Goal: Navigation & Orientation: Find specific page/section

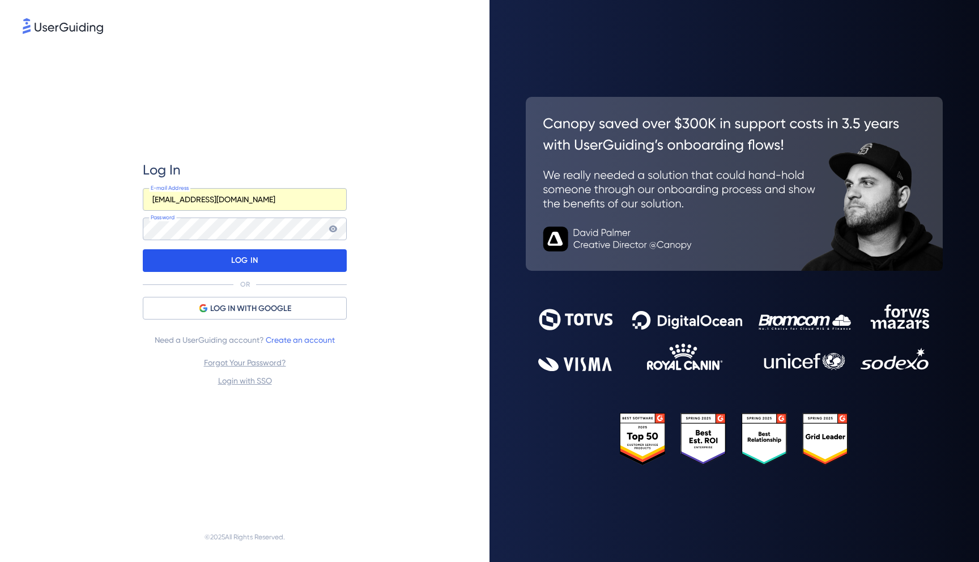
click at [308, 254] on div "LOG IN" at bounding box center [245, 260] width 204 height 23
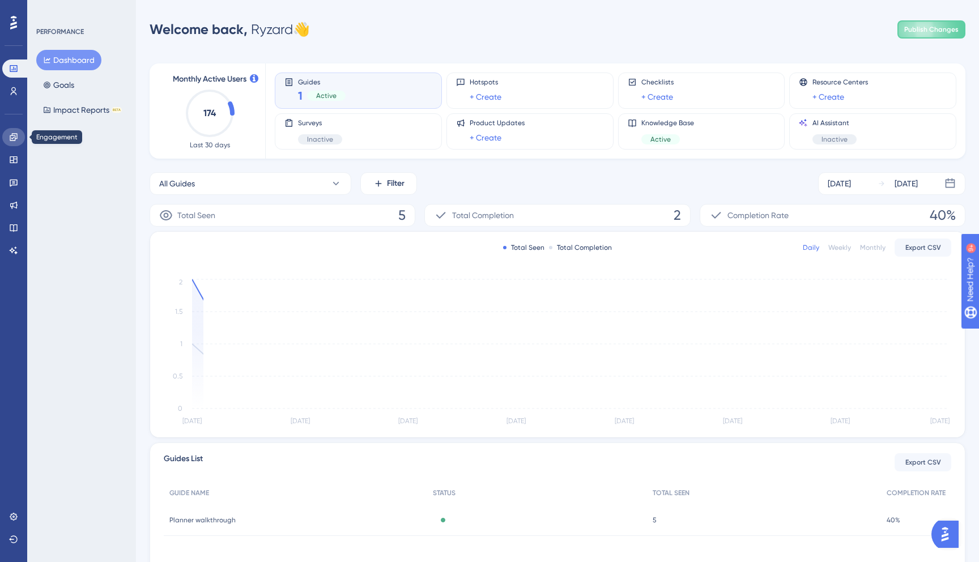
click at [20, 134] on link at bounding box center [13, 137] width 23 height 18
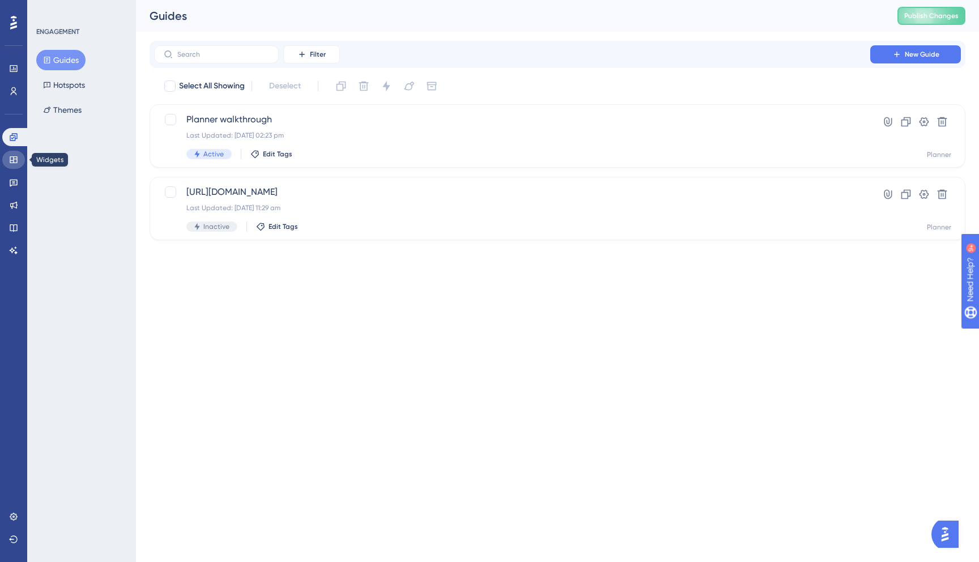
click at [17, 159] on icon at bounding box center [13, 159] width 7 height 7
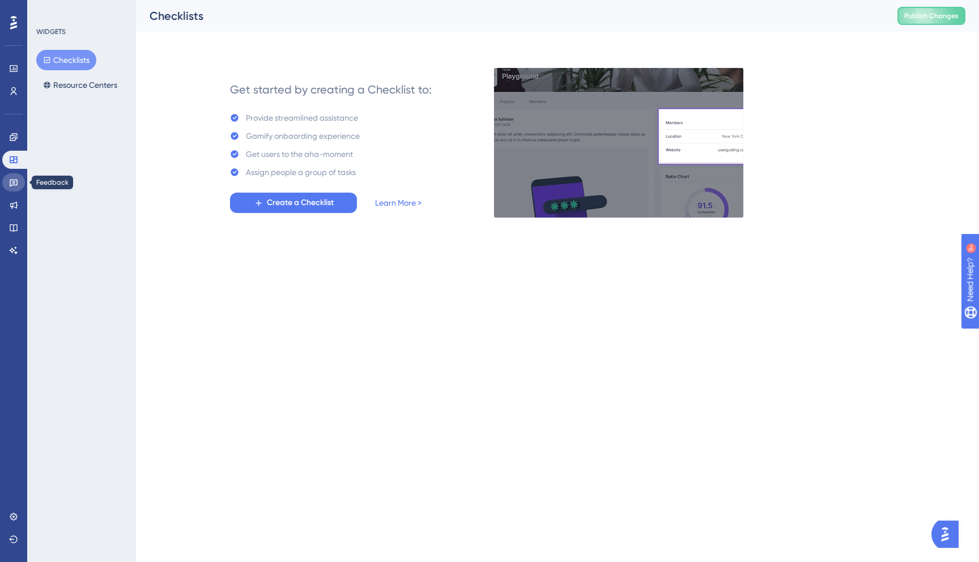
click at [14, 181] on icon at bounding box center [13, 182] width 9 height 9
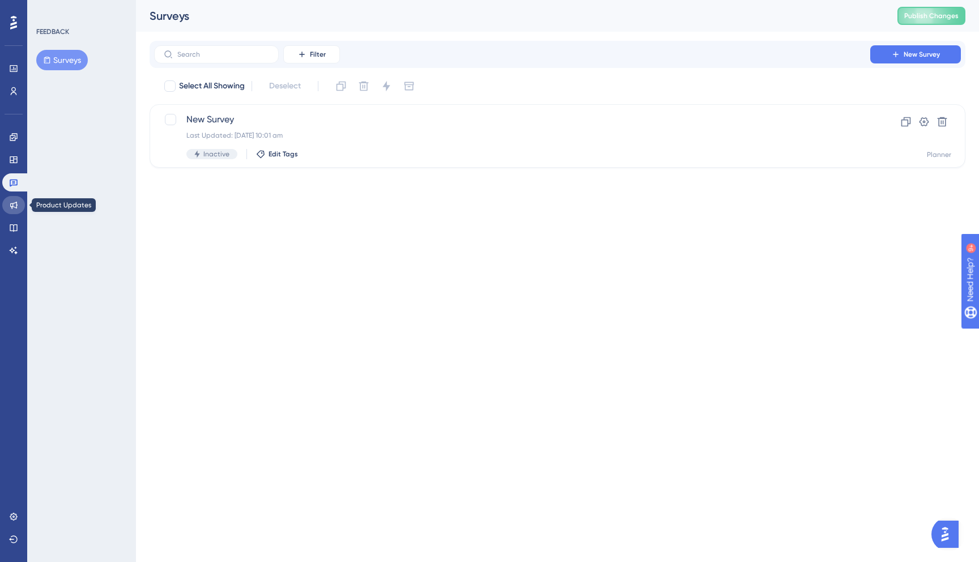
click at [15, 200] on link at bounding box center [13, 205] width 23 height 18
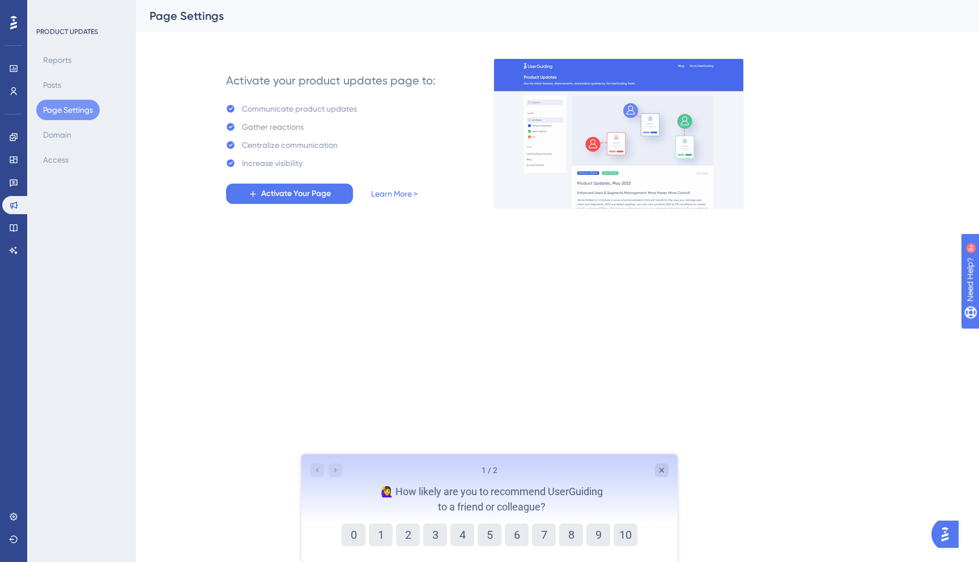
click at [22, 215] on div "Engagement Widgets Feedback Product Updates Knowledge Base AI Assistant" at bounding box center [13, 193] width 23 height 131
click at [20, 227] on link at bounding box center [13, 228] width 23 height 18
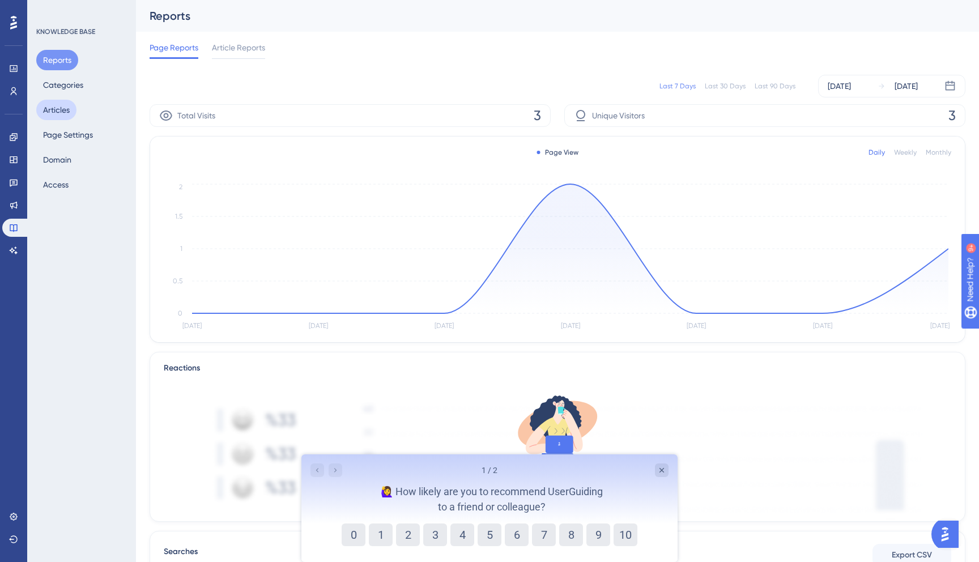
click at [56, 113] on button "Articles" at bounding box center [56, 110] width 40 height 20
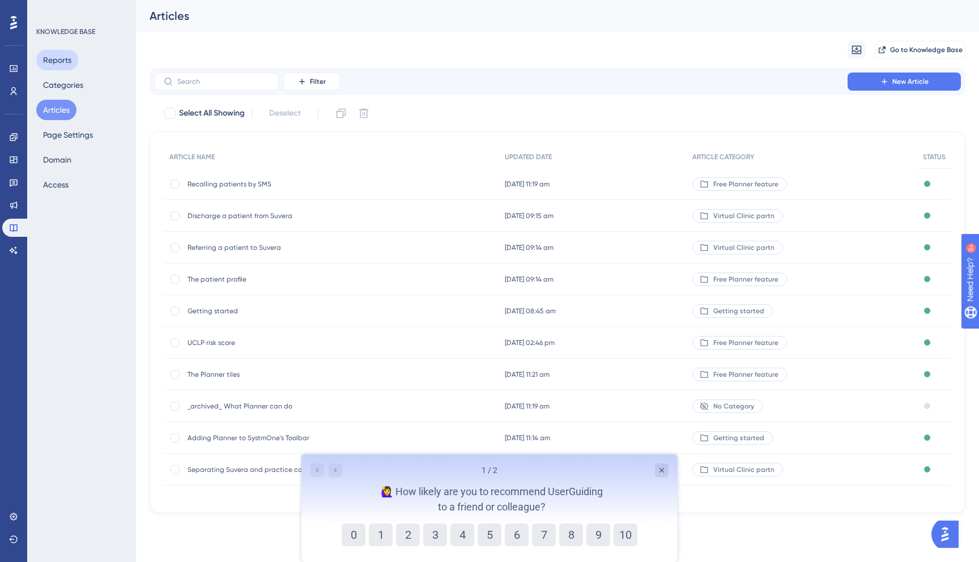
click at [66, 61] on button "Reports" at bounding box center [57, 60] width 42 height 20
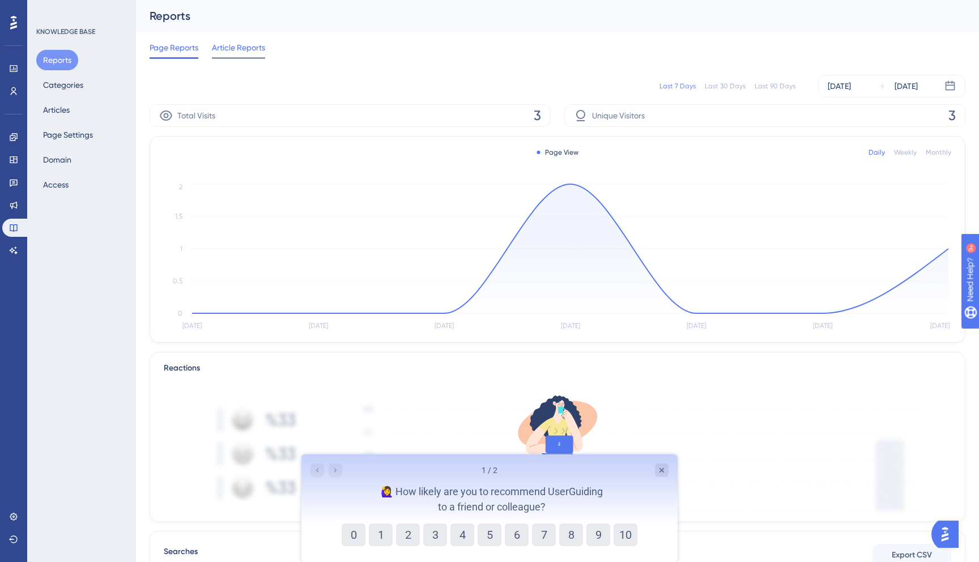
click at [245, 52] on span "Article Reports" at bounding box center [238, 48] width 53 height 14
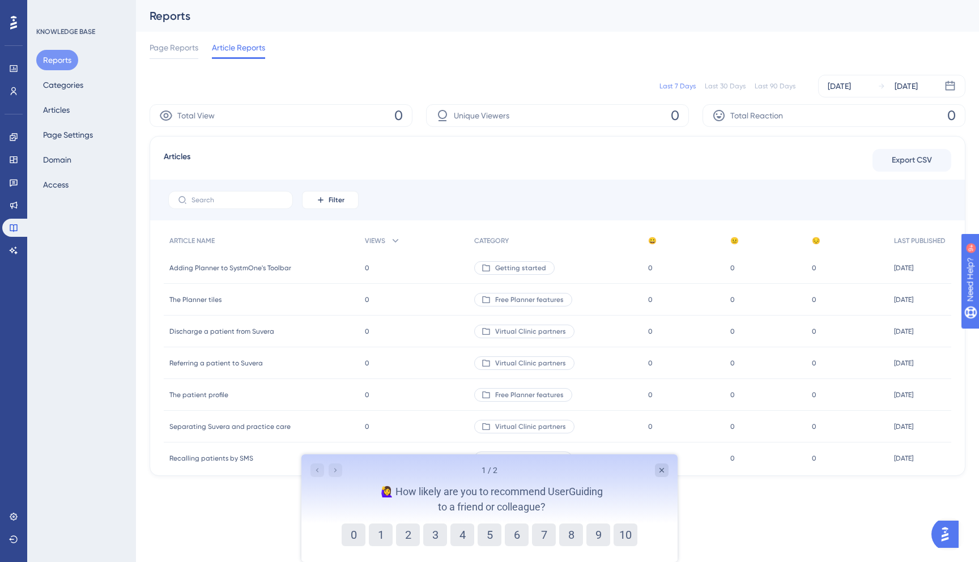
click at [208, 43] on div "Page Reports Article Reports" at bounding box center [208, 50] width 116 height 18
click at [58, 86] on button "Categories" at bounding box center [63, 85] width 54 height 20
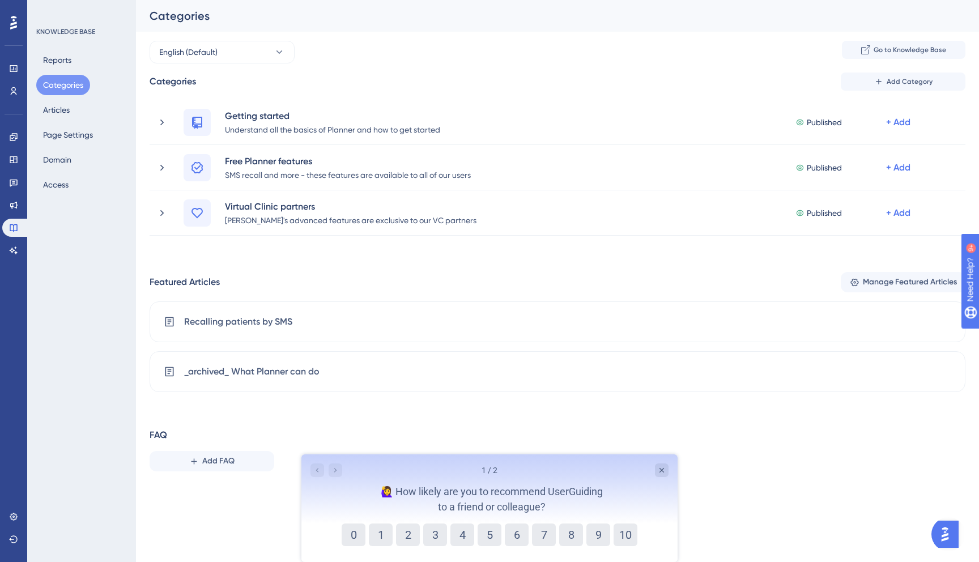
click at [80, 62] on div "Reports Categories Articles Page Settings Domain Access" at bounding box center [82, 122] width 92 height 145
click at [72, 61] on button "Reports" at bounding box center [57, 60] width 42 height 20
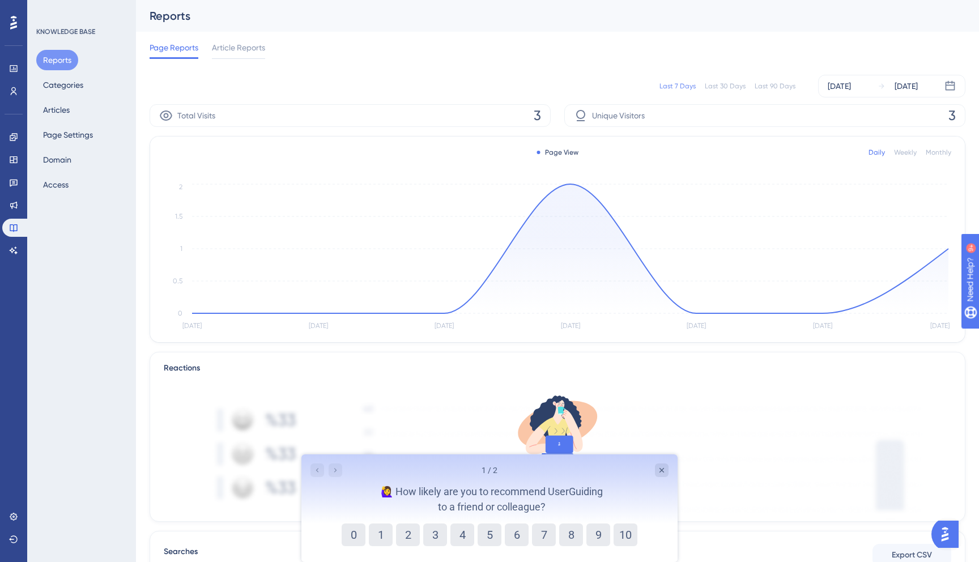
click at [739, 83] on div "Last 30 Days" at bounding box center [725, 86] width 41 height 9
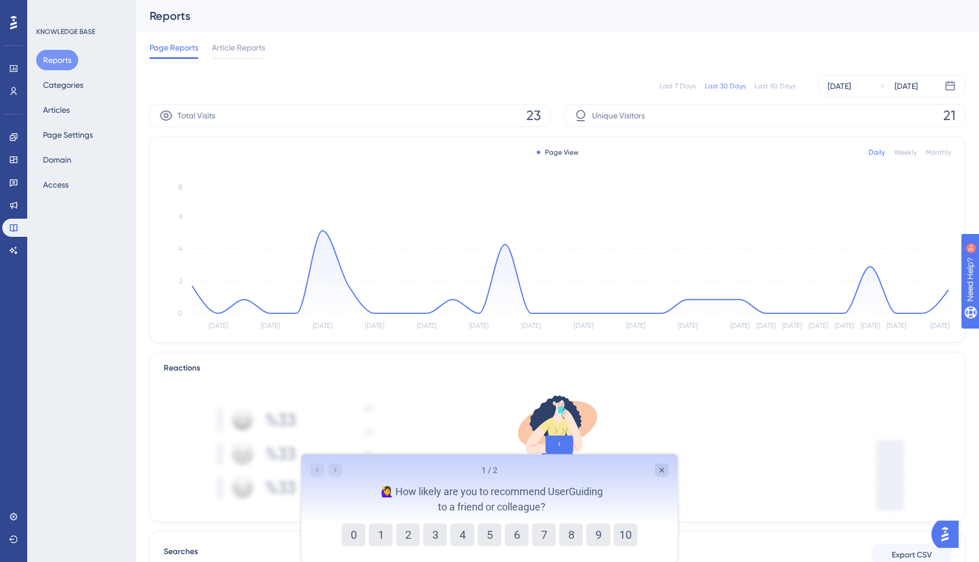
click at [779, 88] on div "Last 90 Days" at bounding box center [775, 86] width 41 height 9
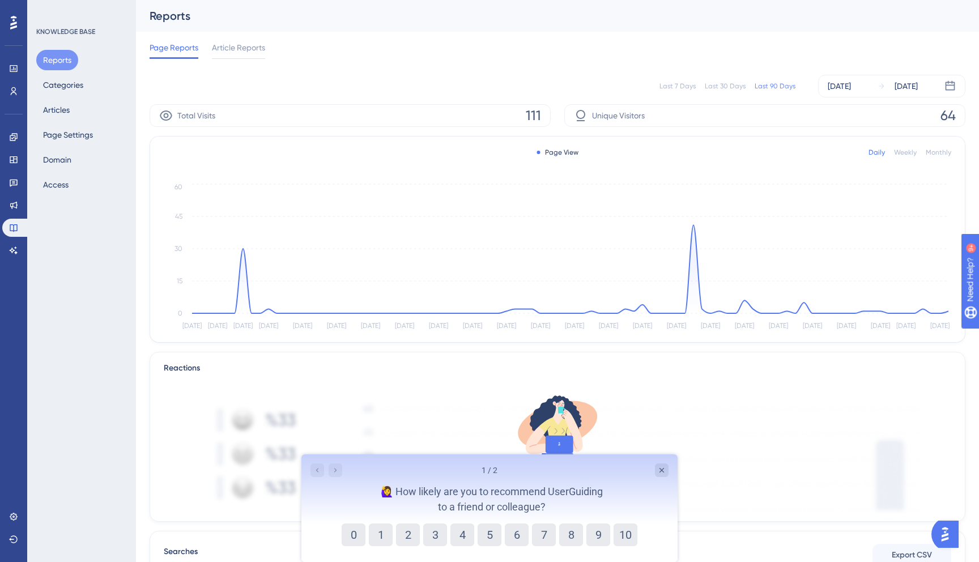
click at [731, 78] on div "Last 7 Days Last 30 Days Last 90 Days [DATE] [DATE]" at bounding box center [558, 86] width 816 height 23
click at [731, 85] on div "Last 30 Days" at bounding box center [725, 86] width 41 height 9
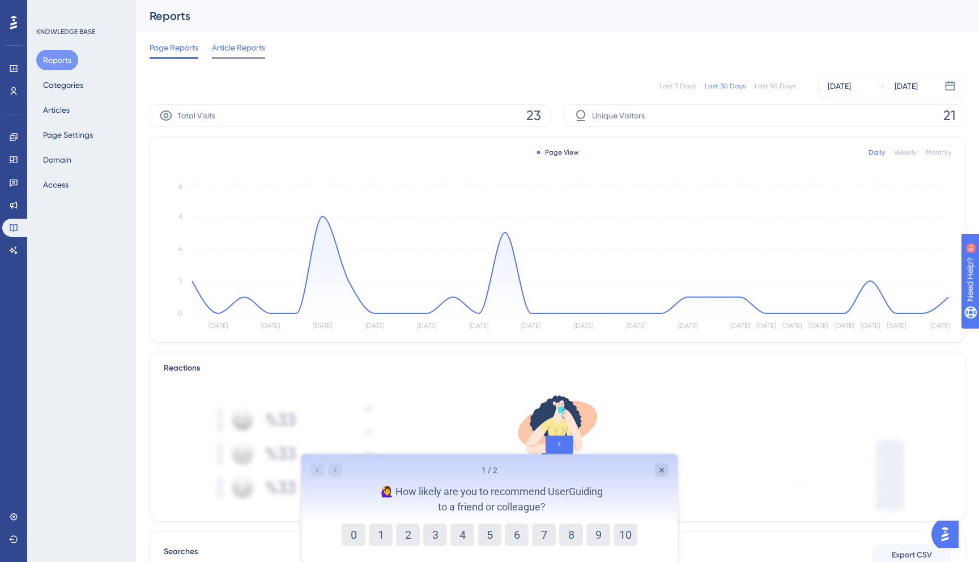
click at [236, 42] on span "Article Reports" at bounding box center [238, 48] width 53 height 14
